Goal: Find contact information: Find contact information

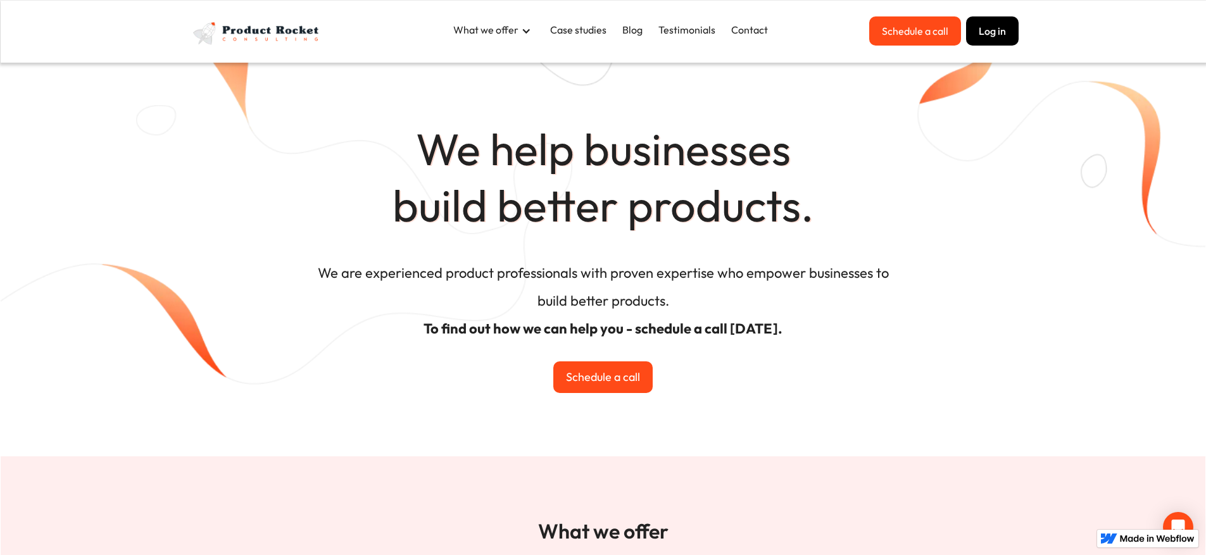
drag, startPoint x: 637, startPoint y: 139, endPoint x: 591, endPoint y: 68, distance: 85.2
click at [636, 137] on h1 "We help businesses build better products." at bounding box center [604, 111] width 760 height 258
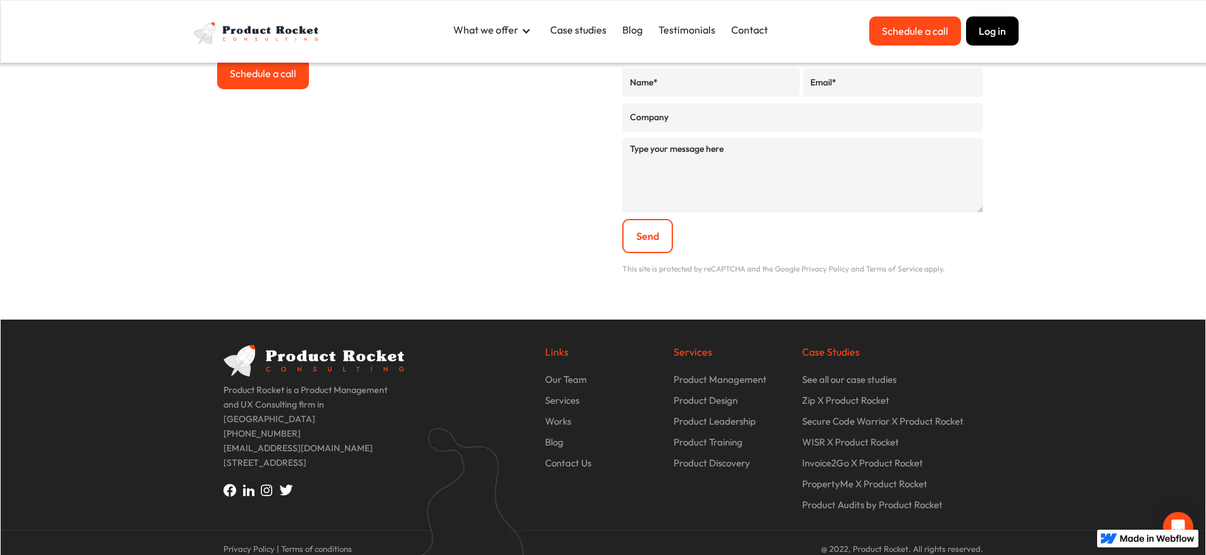
scroll to position [4356, 0]
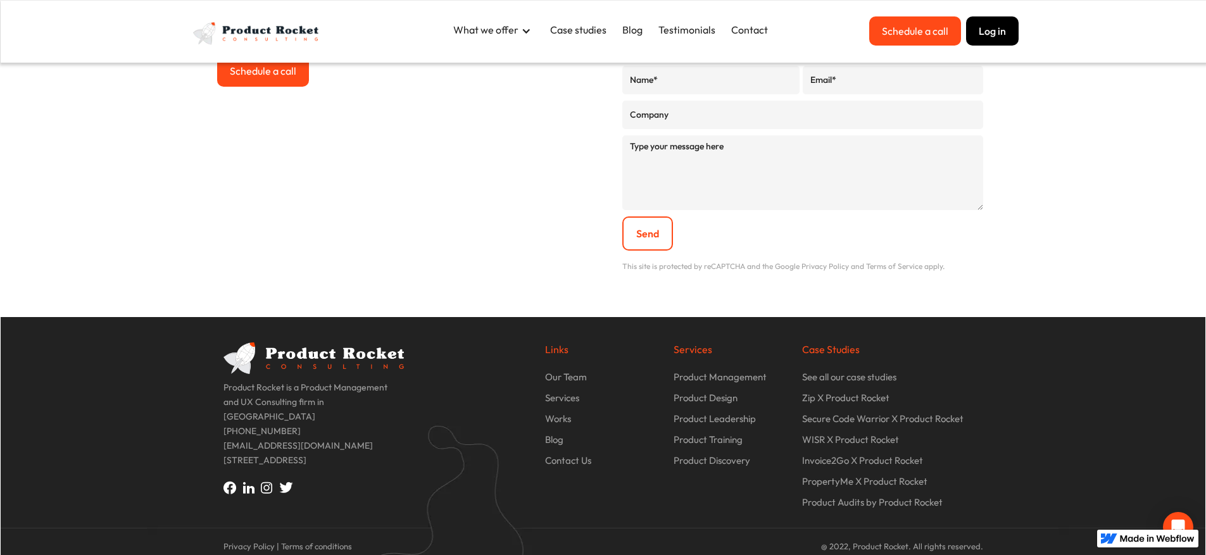
click at [567, 378] on p "Our Team" at bounding box center [566, 377] width 42 height 15
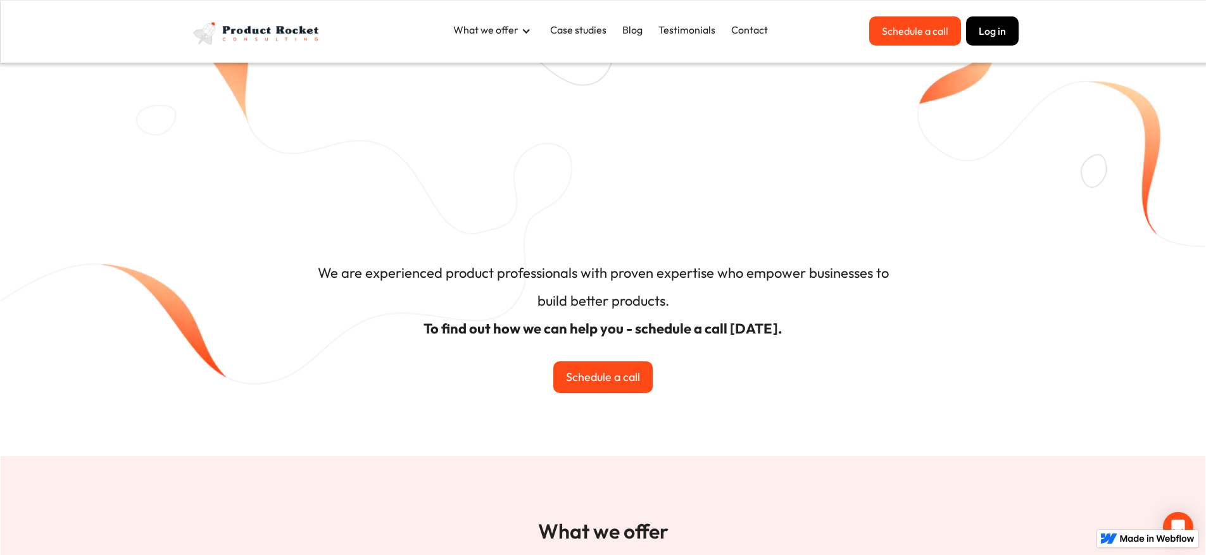
scroll to position [3852, 0]
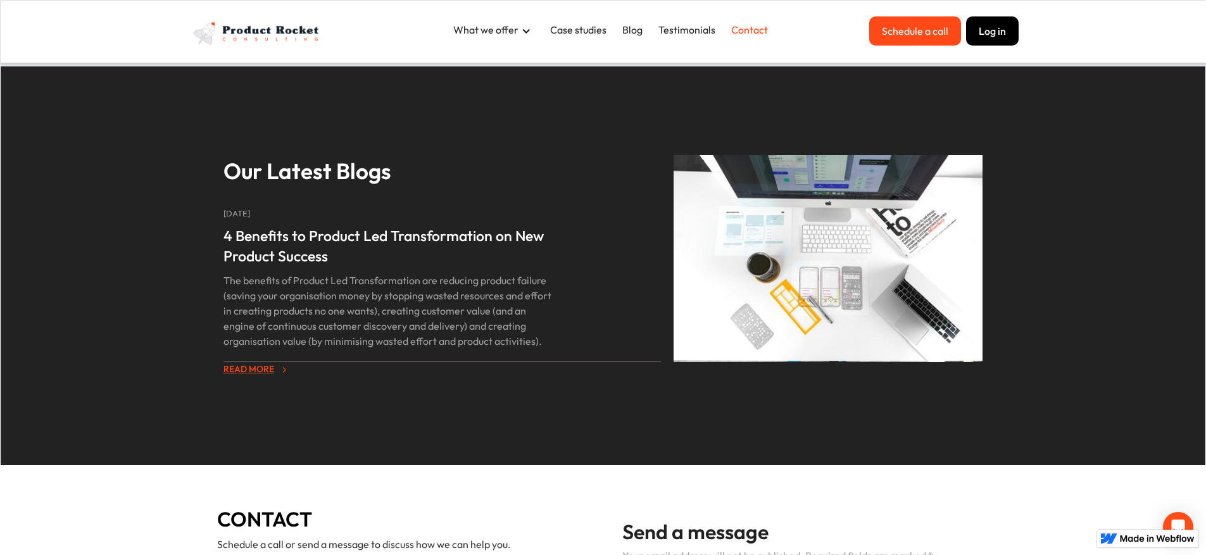
click at [757, 31] on link "Contact" at bounding box center [749, 29] width 49 height 27
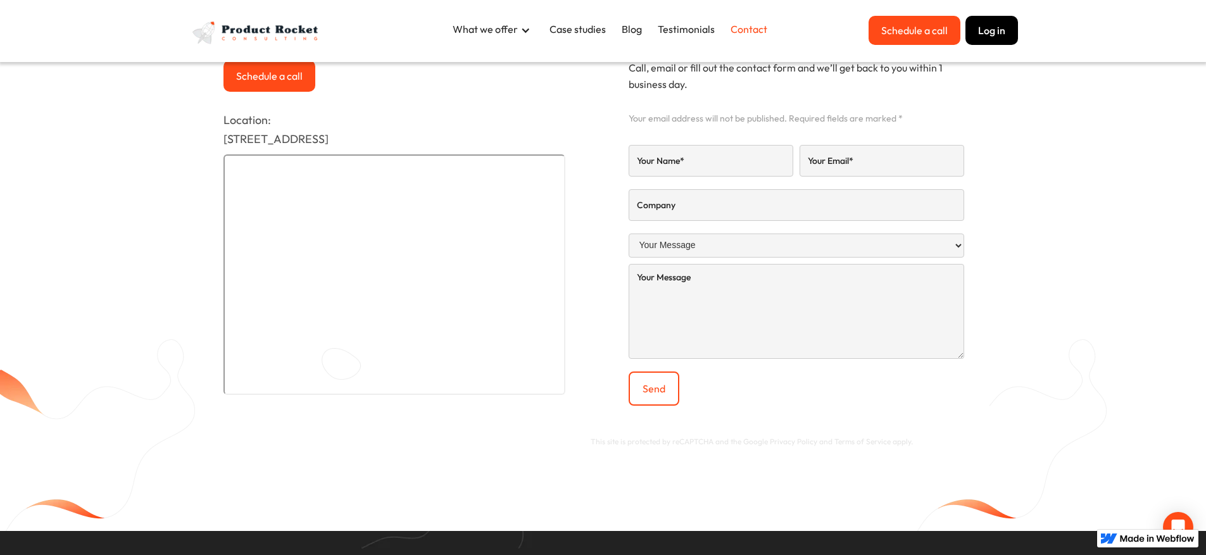
scroll to position [359, 0]
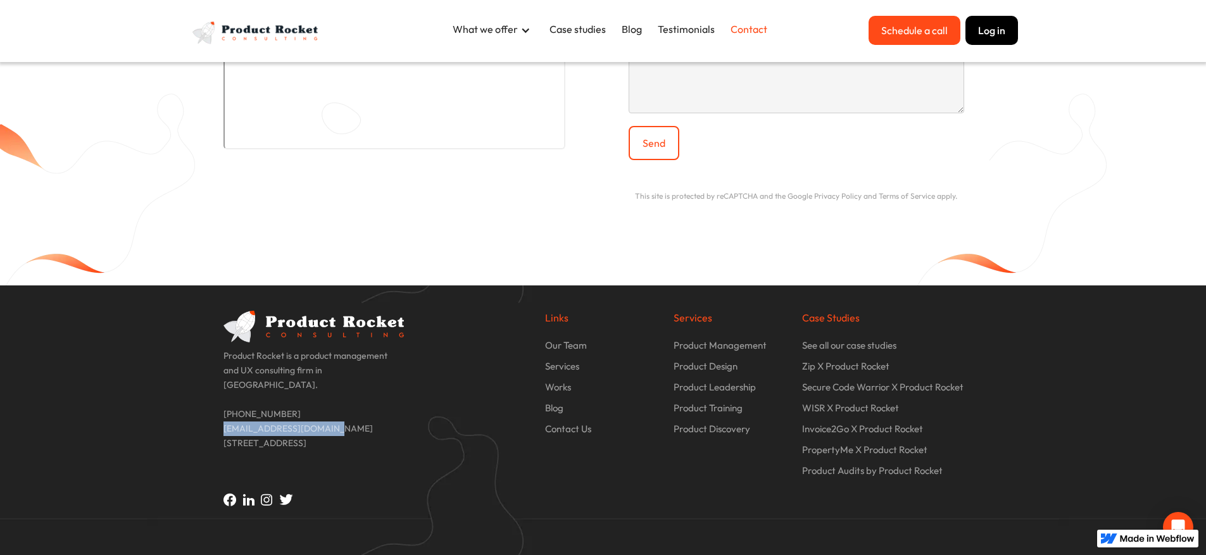
drag, startPoint x: 318, startPoint y: 412, endPoint x: 220, endPoint y: 415, distance: 97.6
click at [220, 415] on div "Product Rocket is a product management and UX consulting firm in Sydney. +61 42…" at bounding box center [313, 409] width 193 height 196
copy p "hello@productrocket.com"
click at [393, 407] on p "Product Rocket is a product management and UX consulting firm in Sydney. +61 42…" at bounding box center [314, 417] width 180 height 137
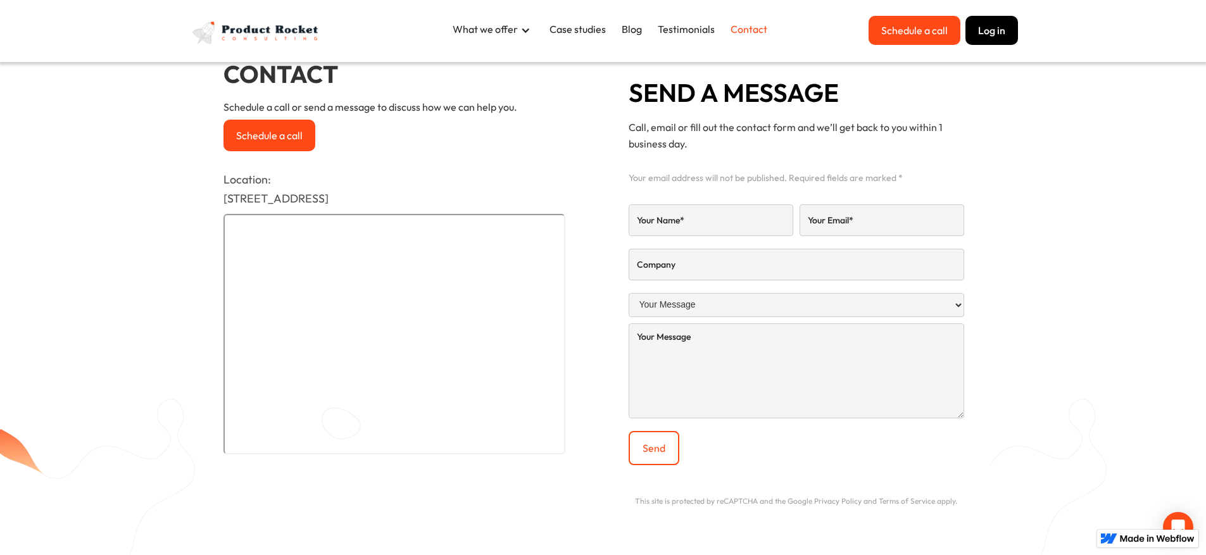
scroll to position [0, 0]
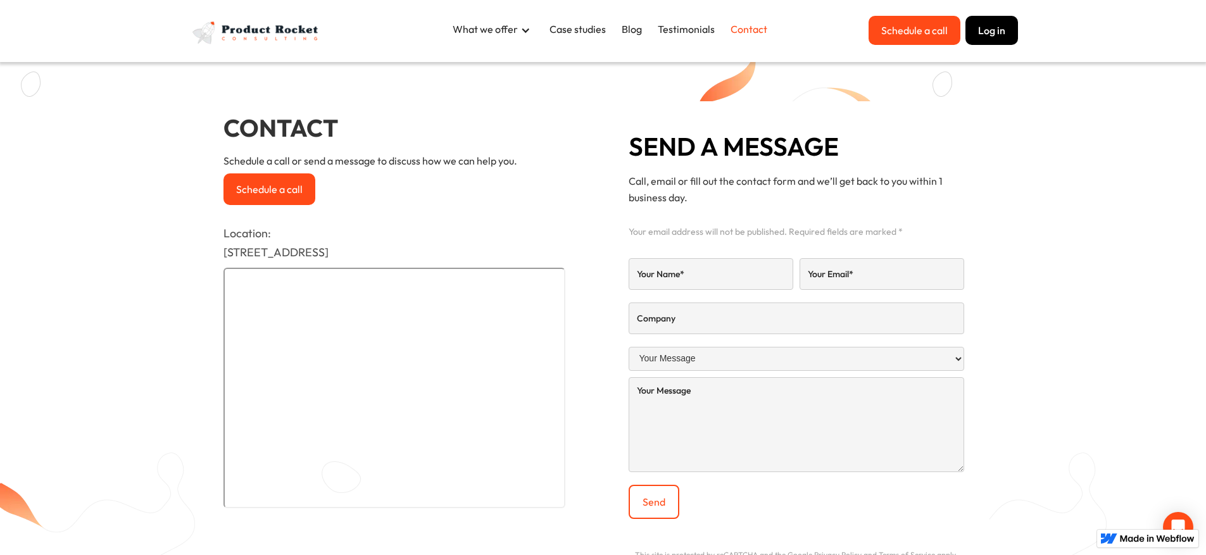
click at [246, 23] on img "home" at bounding box center [257, 33] width 136 height 34
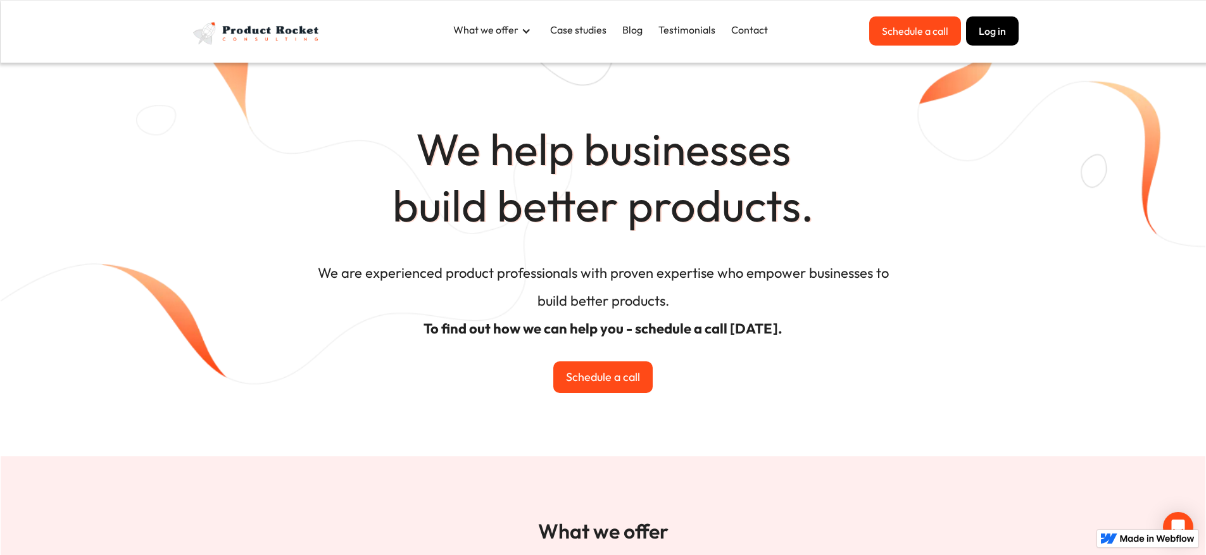
click at [480, 35] on div "What we offer" at bounding box center [495, 30] width 97 height 28
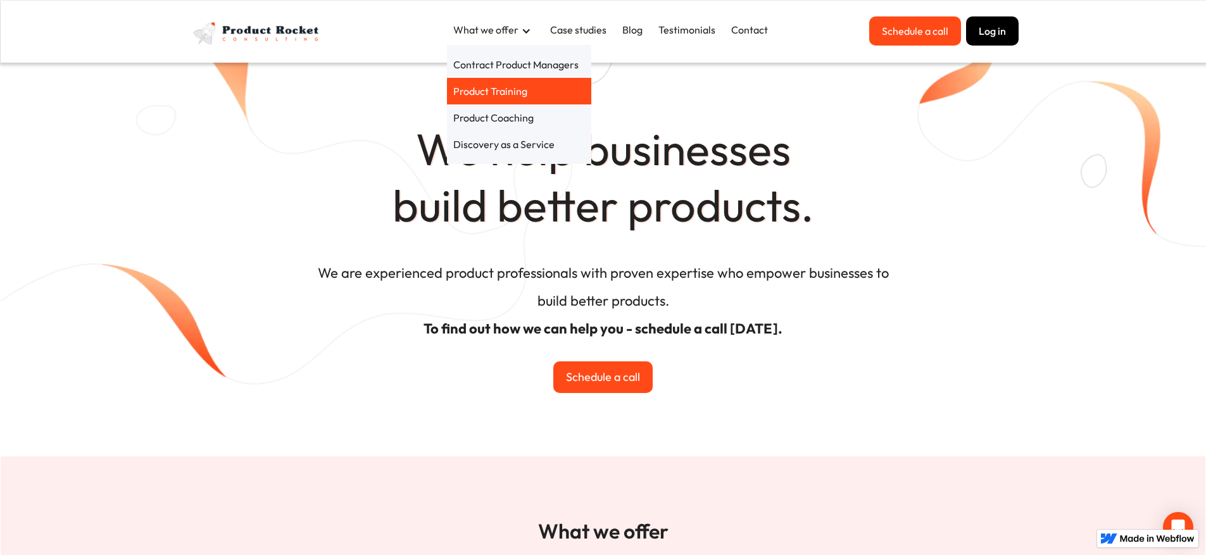
scroll to position [3, 0]
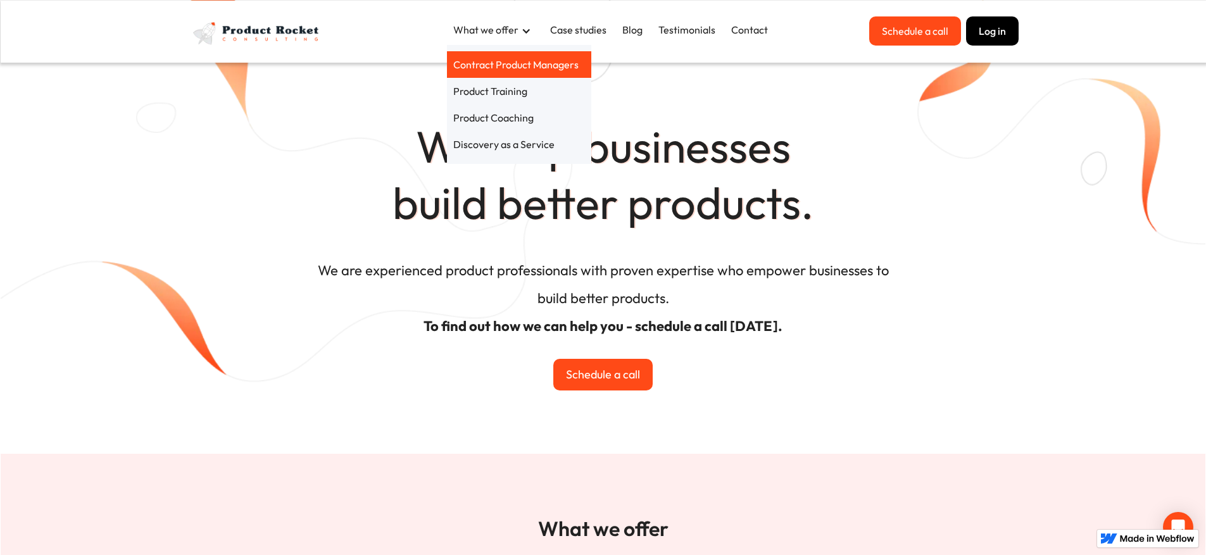
click at [486, 73] on link "Contract Product Managers" at bounding box center [519, 64] width 144 height 27
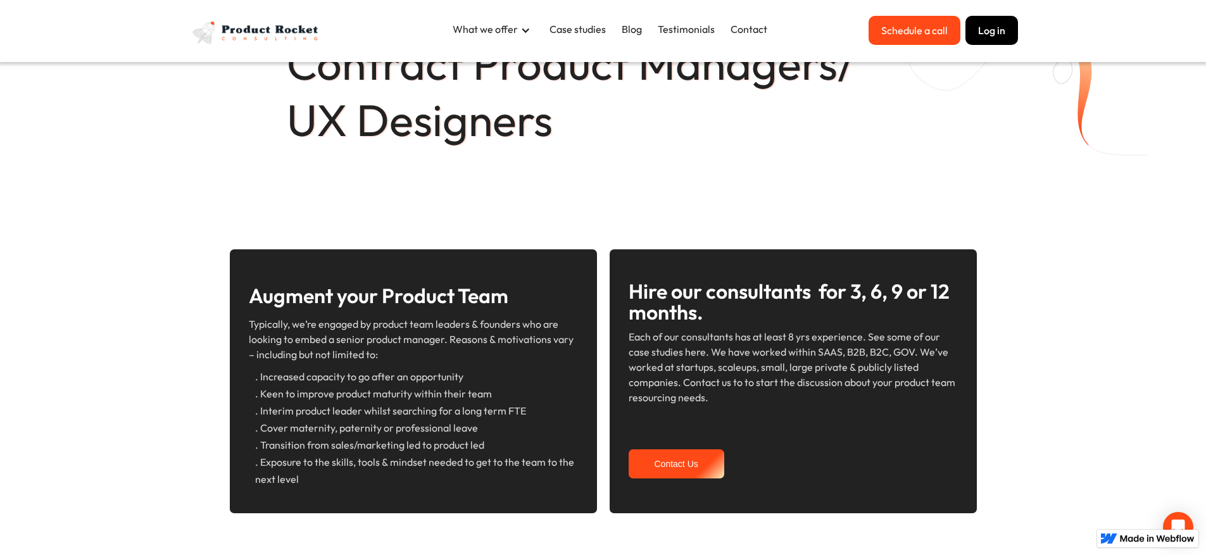
scroll to position [122, 0]
